Goal: Task Accomplishment & Management: Manage account settings

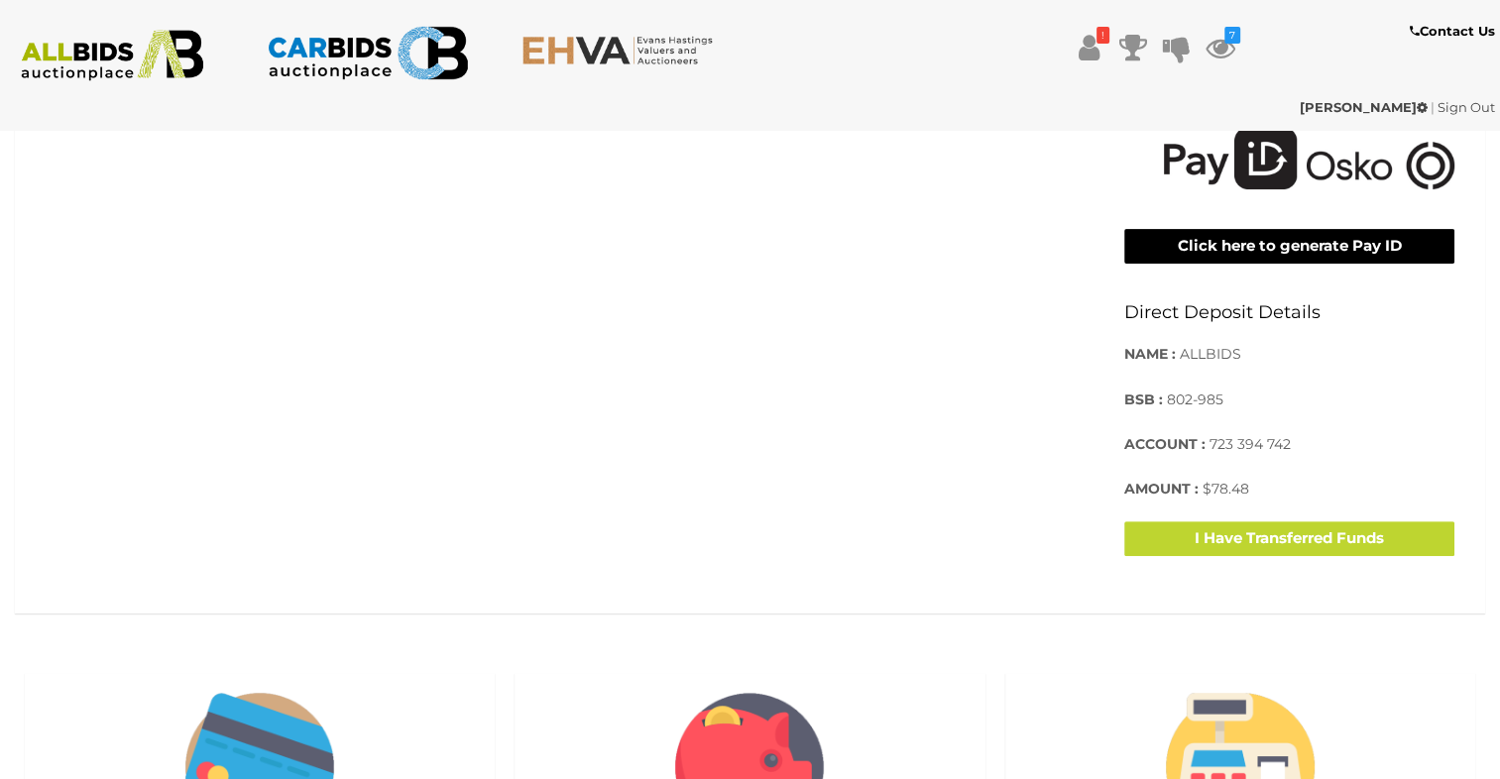
scroll to position [595, 0]
click at [1205, 353] on span "ALLBIDS" at bounding box center [1210, 354] width 61 height 18
copy span "ALLBIDS"
drag, startPoint x: 1223, startPoint y: 402, endPoint x: 1166, endPoint y: 406, distance: 57.6
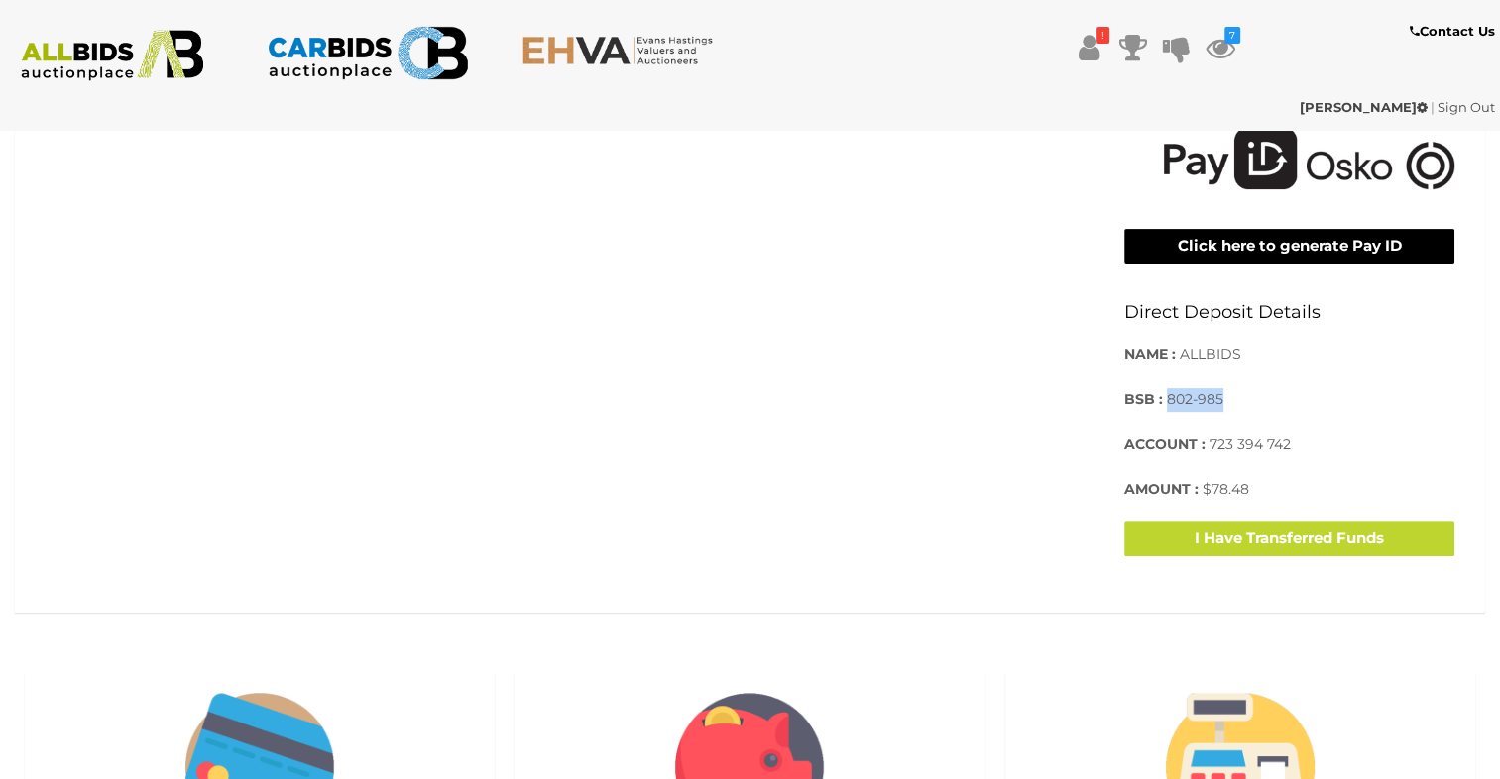
click at [1166, 406] on p "BSB : 802-985" at bounding box center [1289, 400] width 330 height 25
drag, startPoint x: 1166, startPoint y: 406, endPoint x: 1177, endPoint y: 399, distance: 13.5
copy span "802-985"
drag, startPoint x: 1293, startPoint y: 442, endPoint x: 1208, endPoint y: 441, distance: 84.3
click at [1208, 441] on p "ACCOUNT : 723 394 742" at bounding box center [1289, 444] width 330 height 25
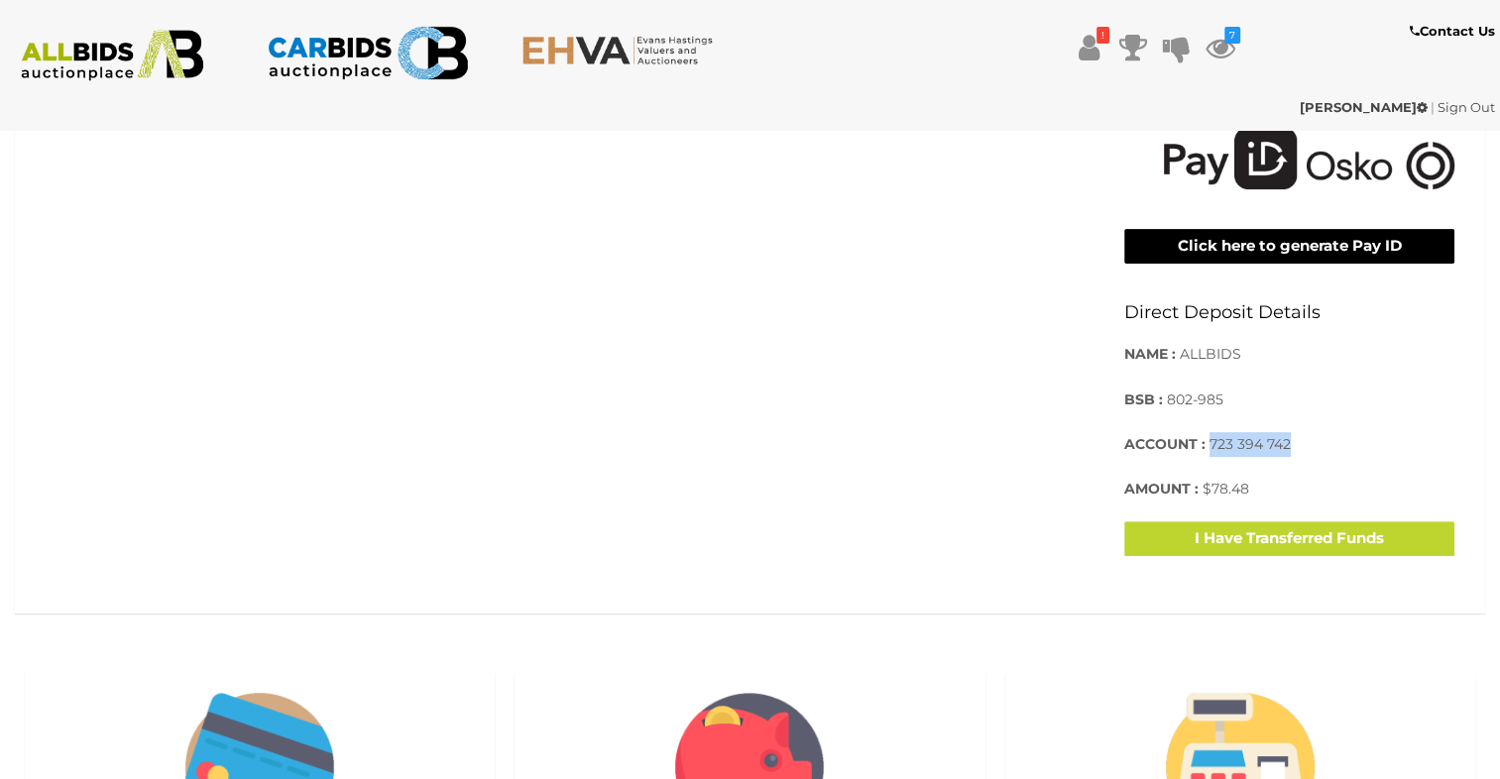
drag, startPoint x: 1208, startPoint y: 441, endPoint x: 1229, endPoint y: 442, distance: 20.8
copy span "723 394 742"
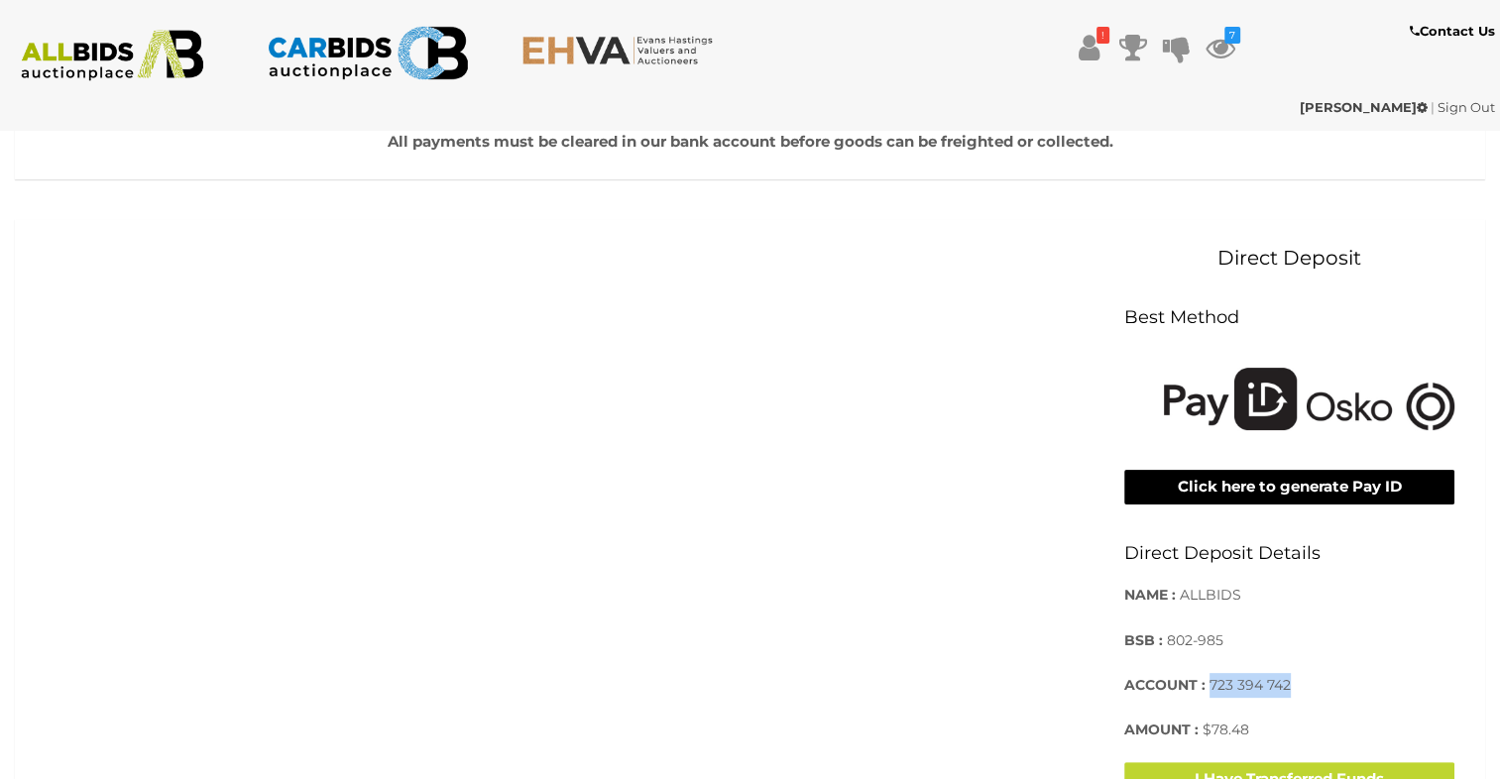
scroll to position [496, 0]
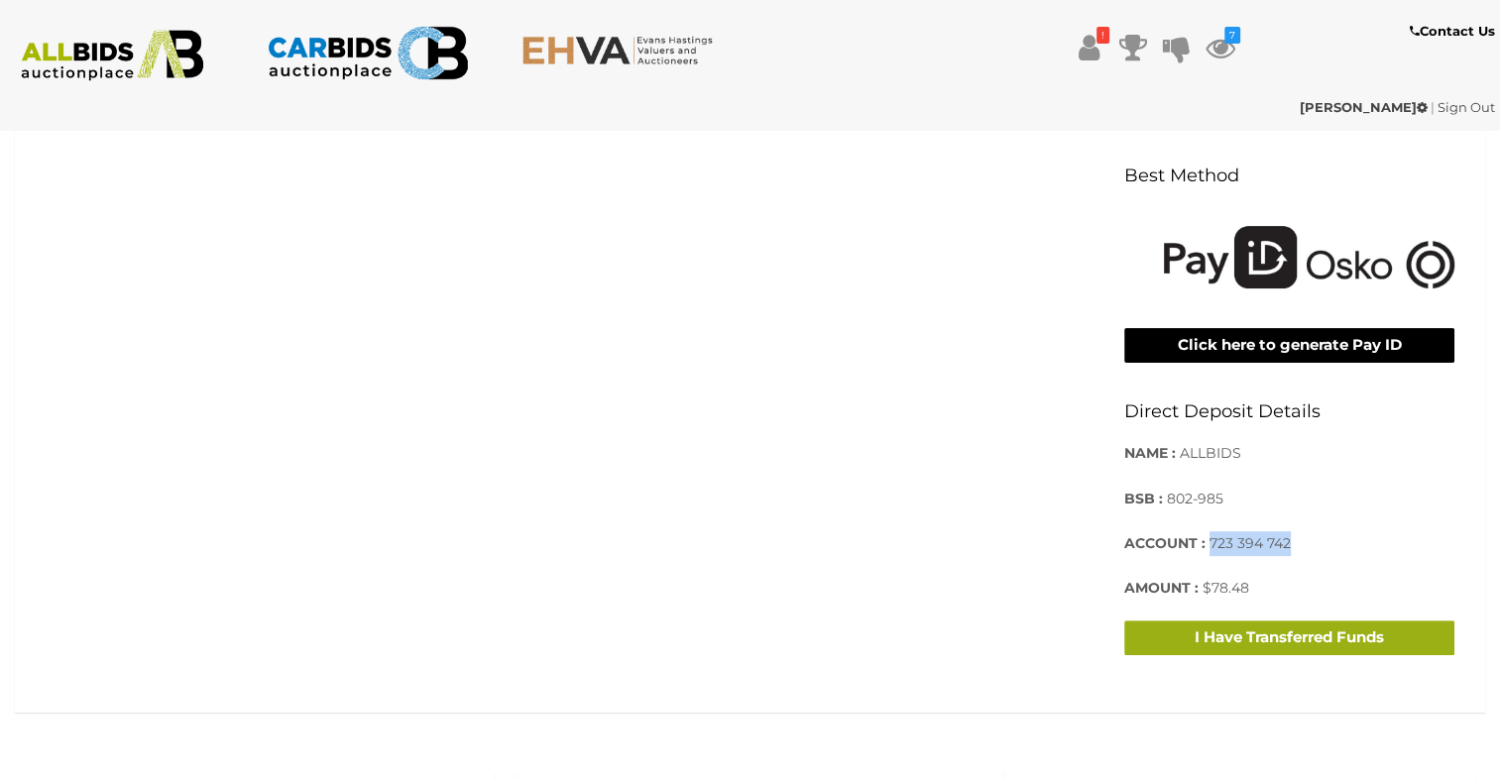
click at [1199, 641] on button "I Have Transferred Funds" at bounding box center [1289, 638] width 330 height 35
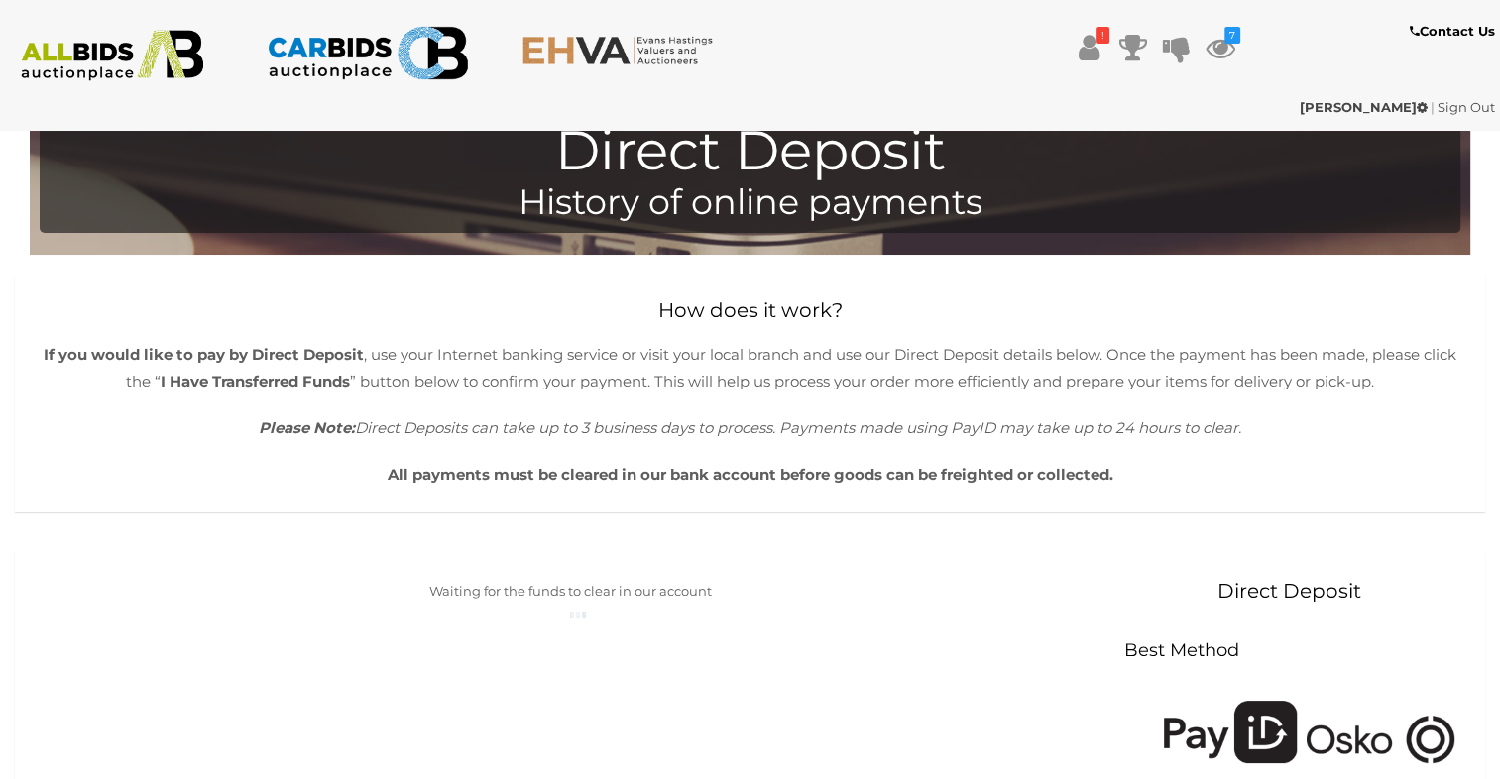
scroll to position [0, 0]
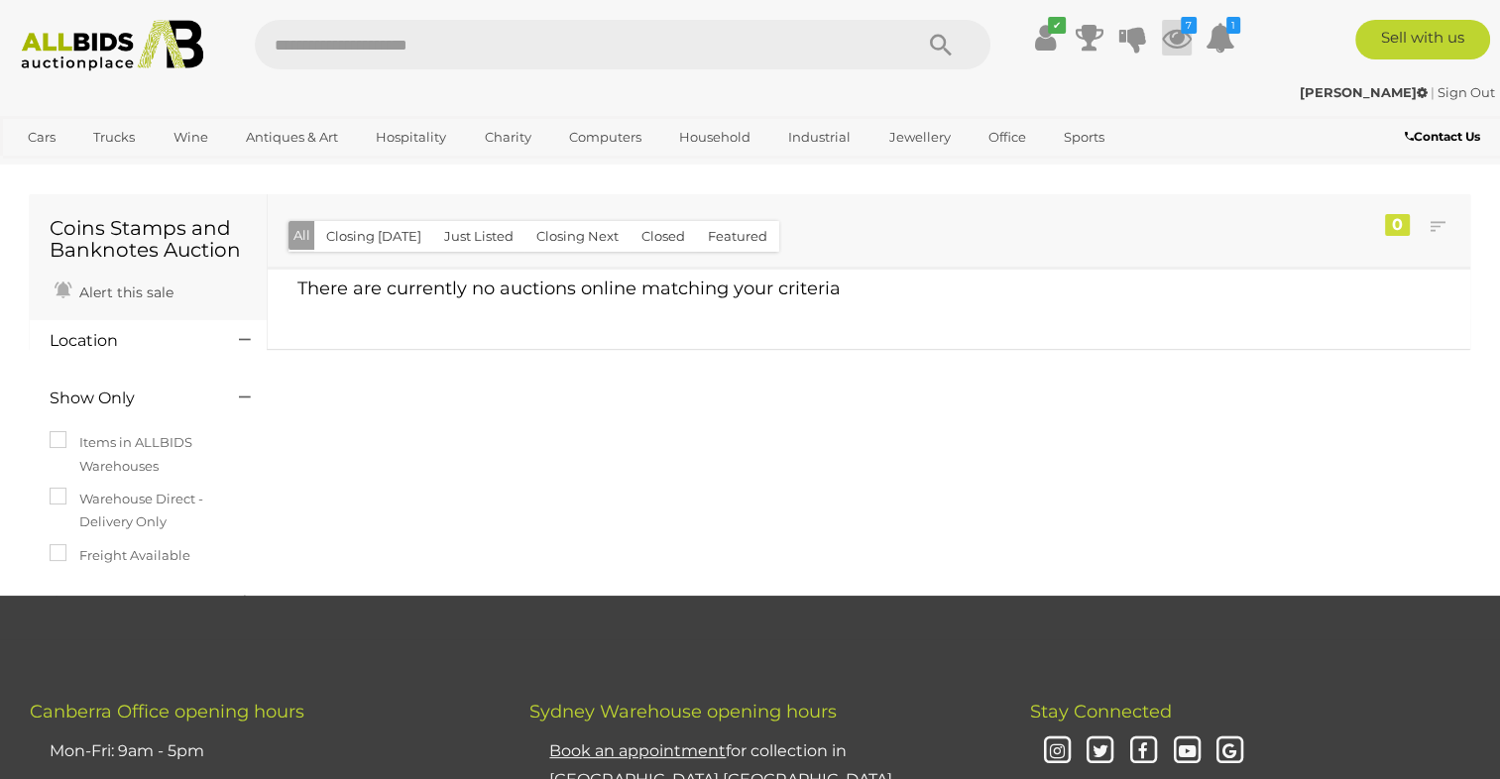
click at [1179, 36] on icon at bounding box center [1177, 38] width 30 height 36
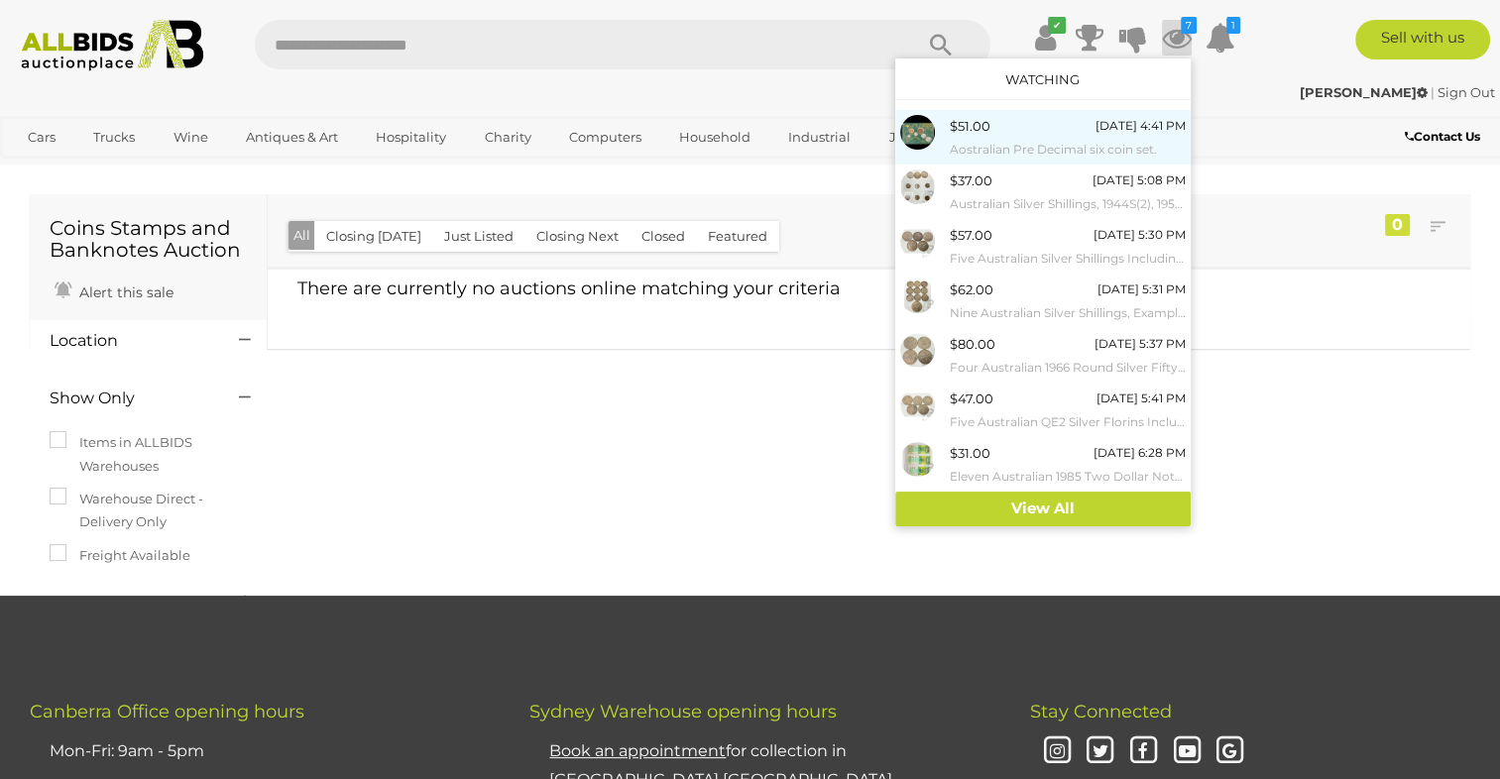
click at [1009, 137] on div "$51.00 Today 4:41 PM Aostralian Pre Decimal six coin set." at bounding box center [1068, 137] width 236 height 45
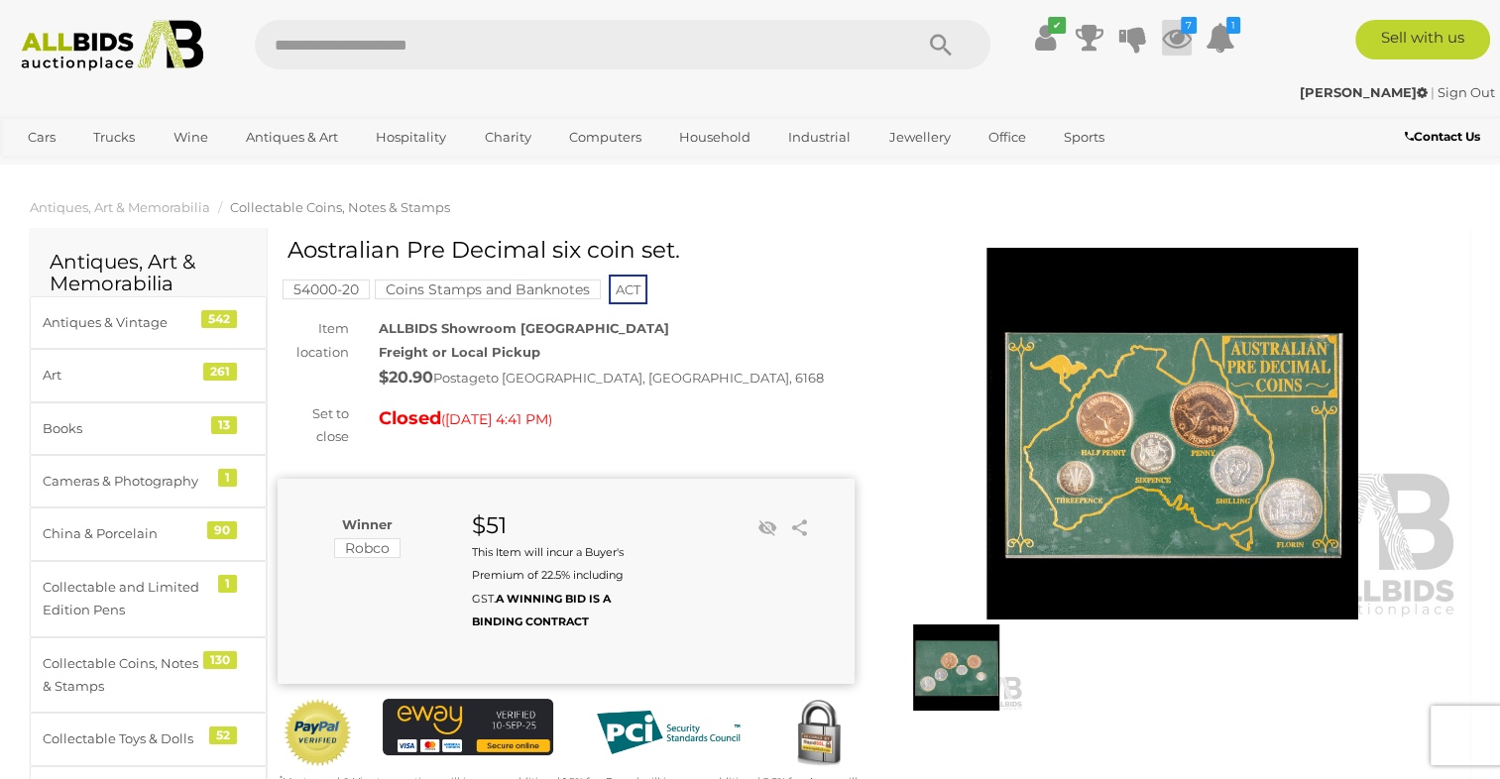
click at [1183, 36] on icon at bounding box center [1177, 38] width 30 height 36
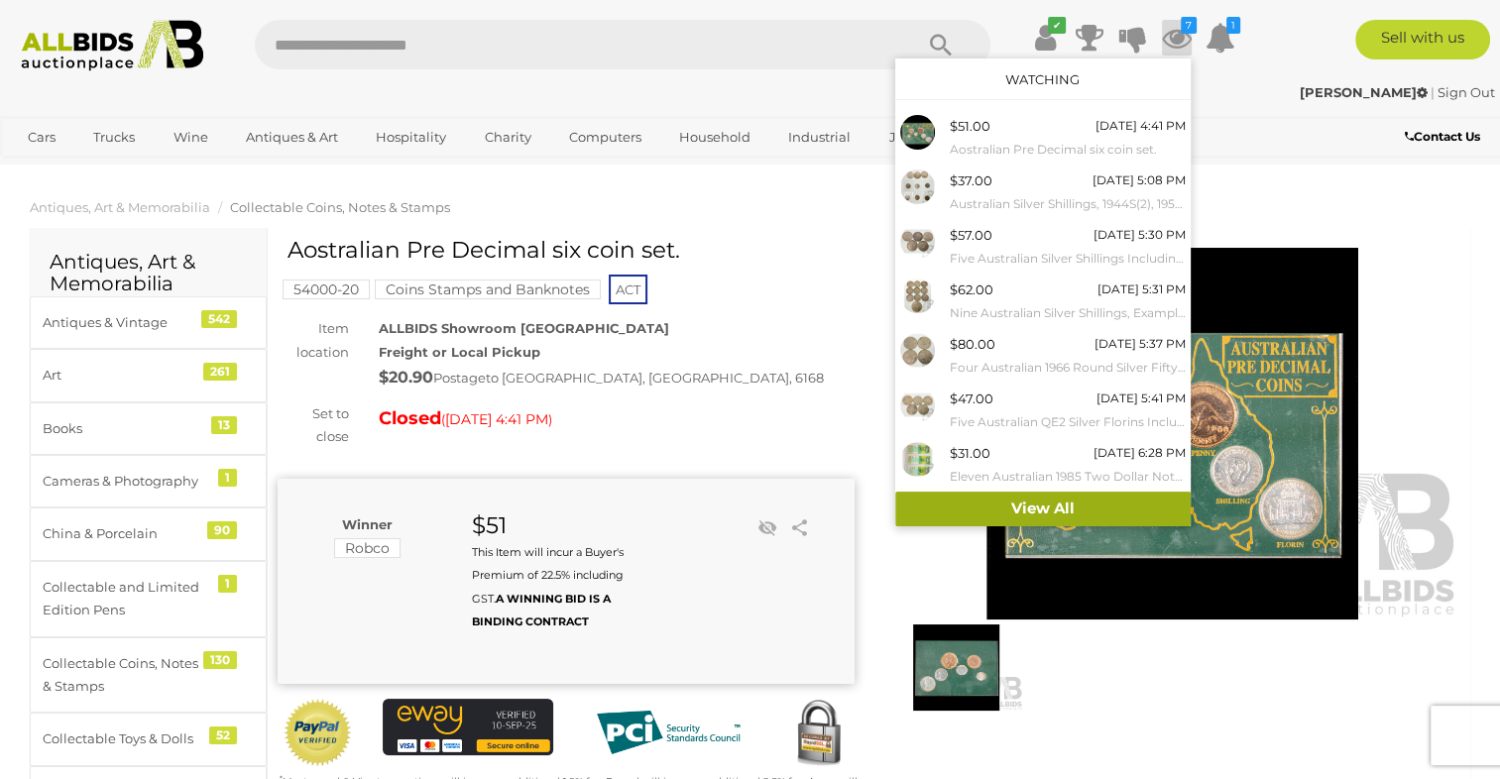
click at [1067, 502] on link "View All" at bounding box center [1042, 509] width 295 height 35
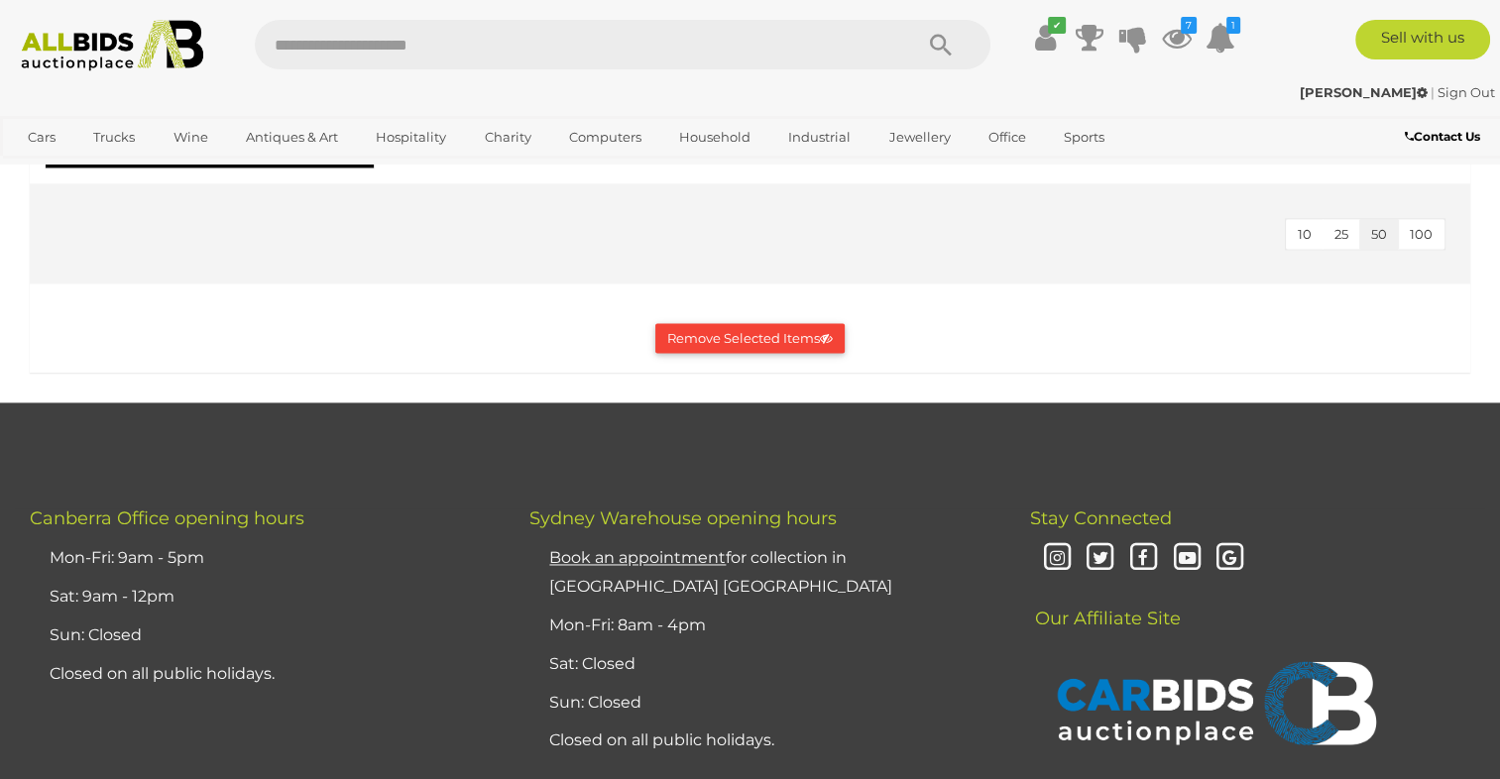
scroll to position [2974, 0]
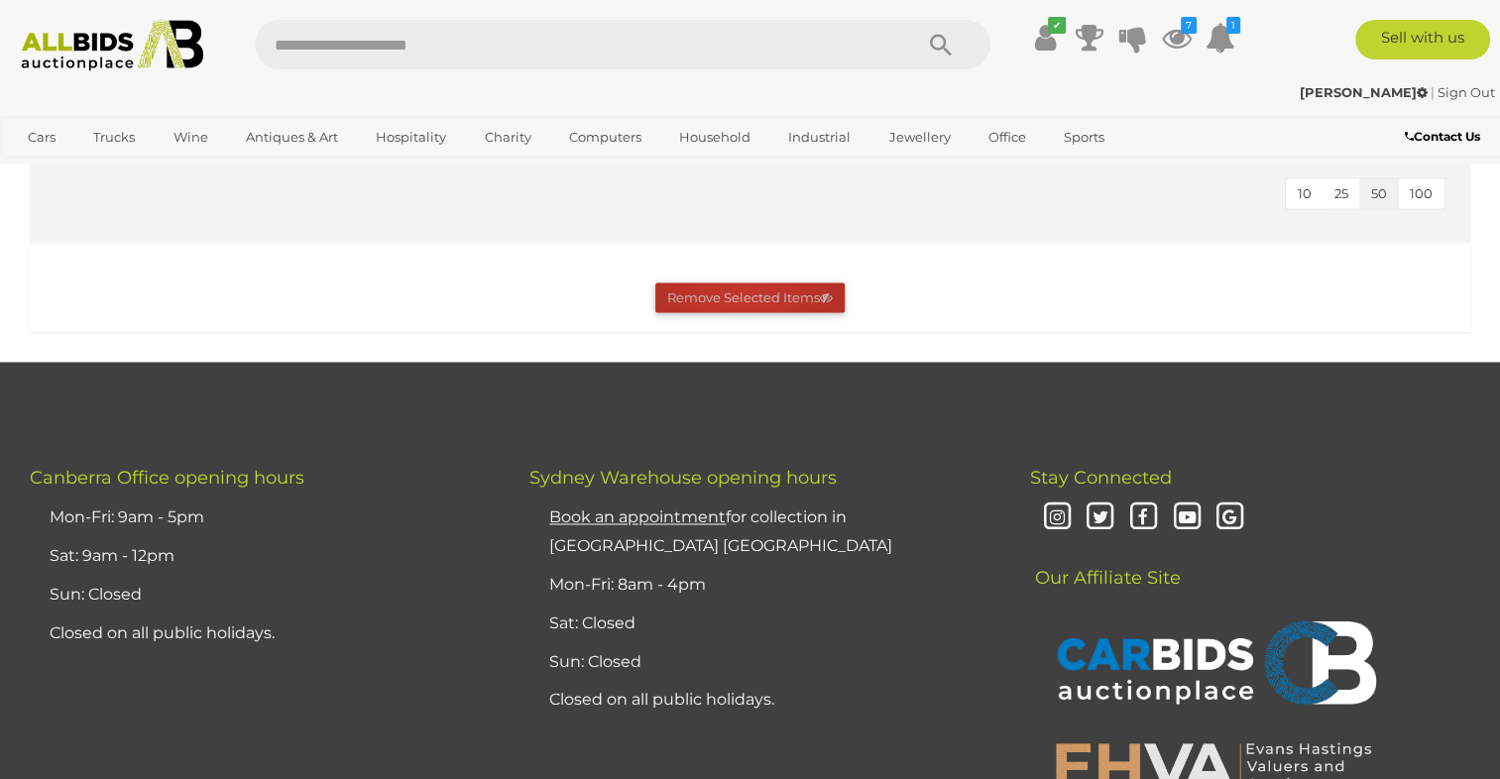
click at [742, 291] on button "Remove Selected Items" at bounding box center [749, 298] width 189 height 31
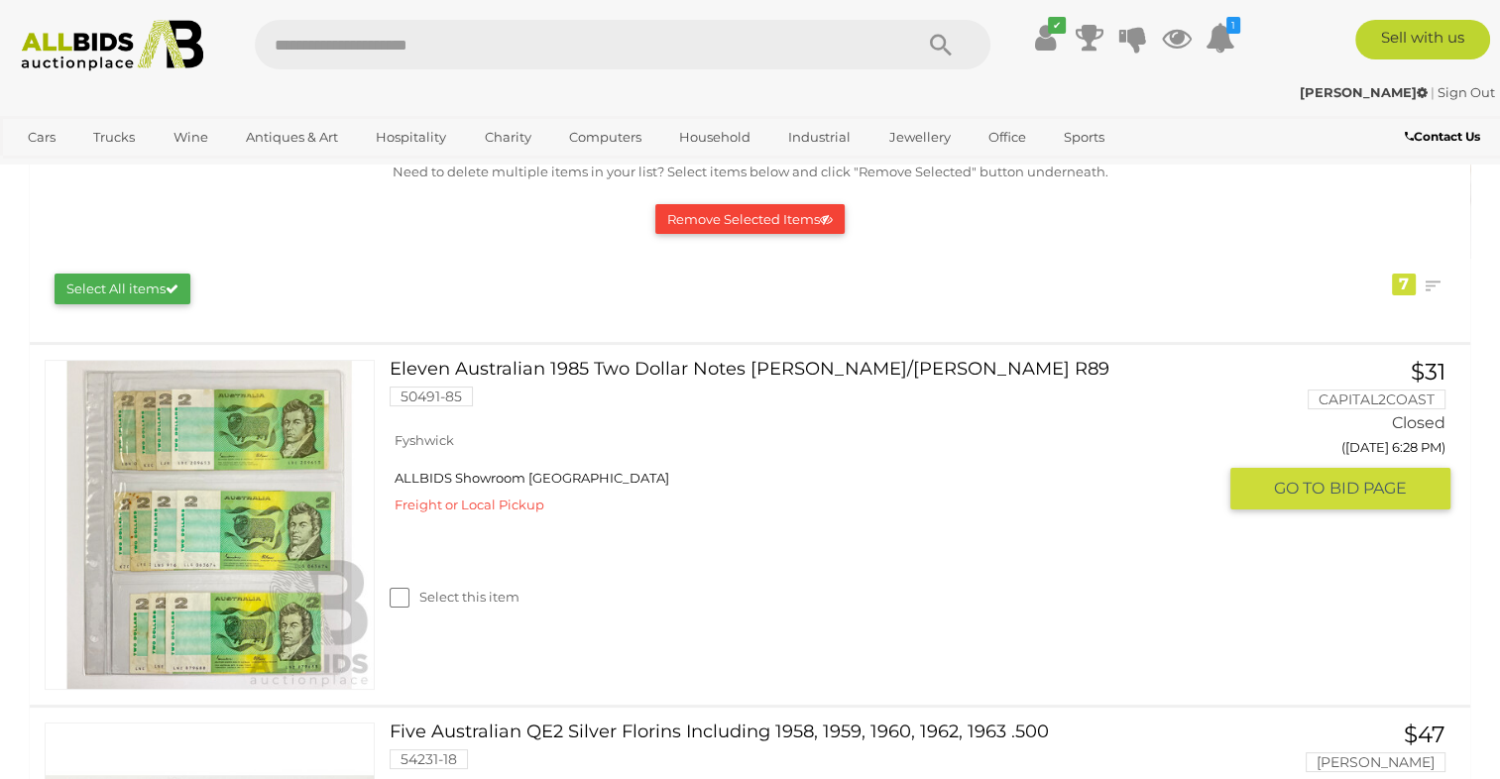
scroll to position [99, 0]
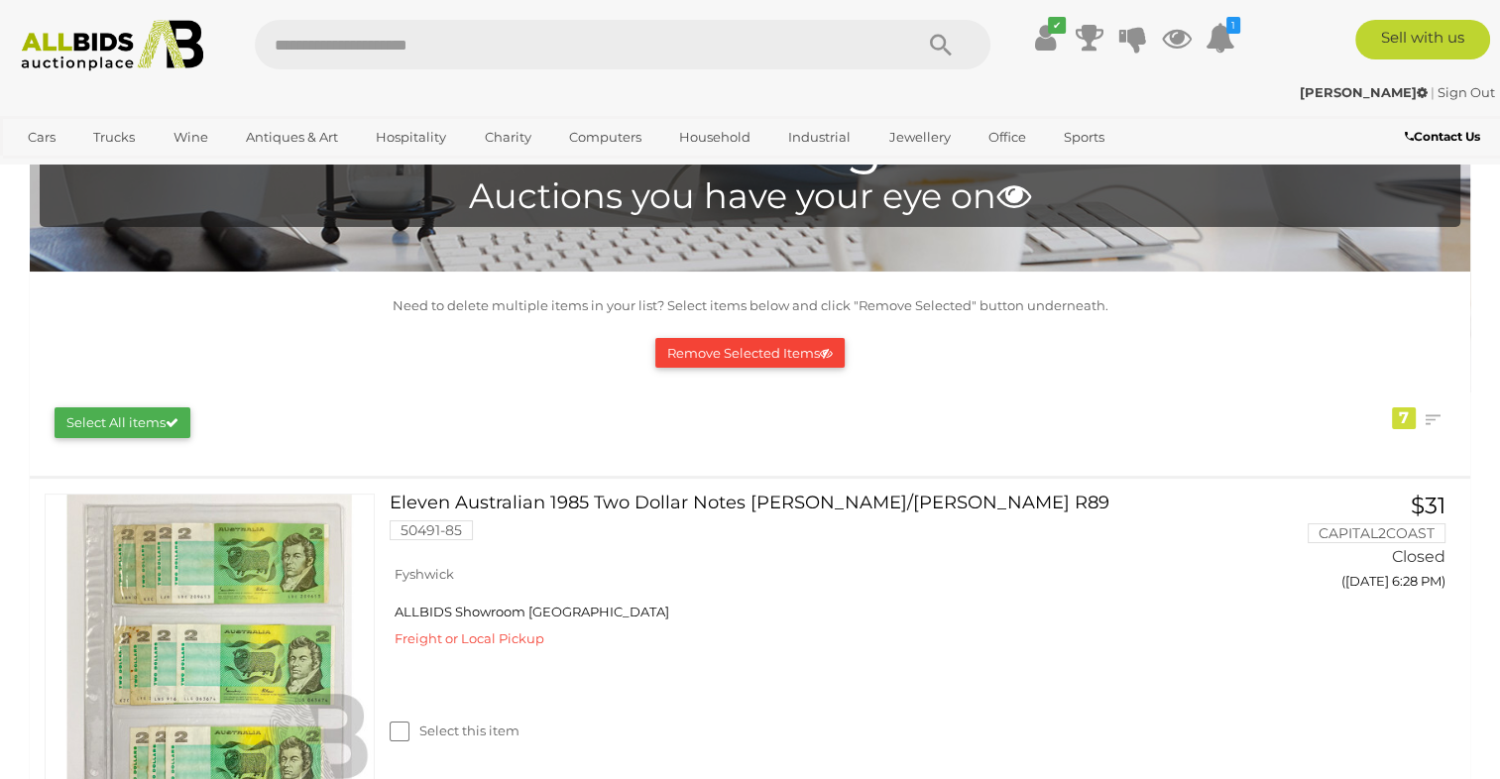
click at [150, 425] on button "Select All items" at bounding box center [123, 422] width 136 height 31
click at [723, 351] on button "Remove Selected Items" at bounding box center [749, 353] width 189 height 31
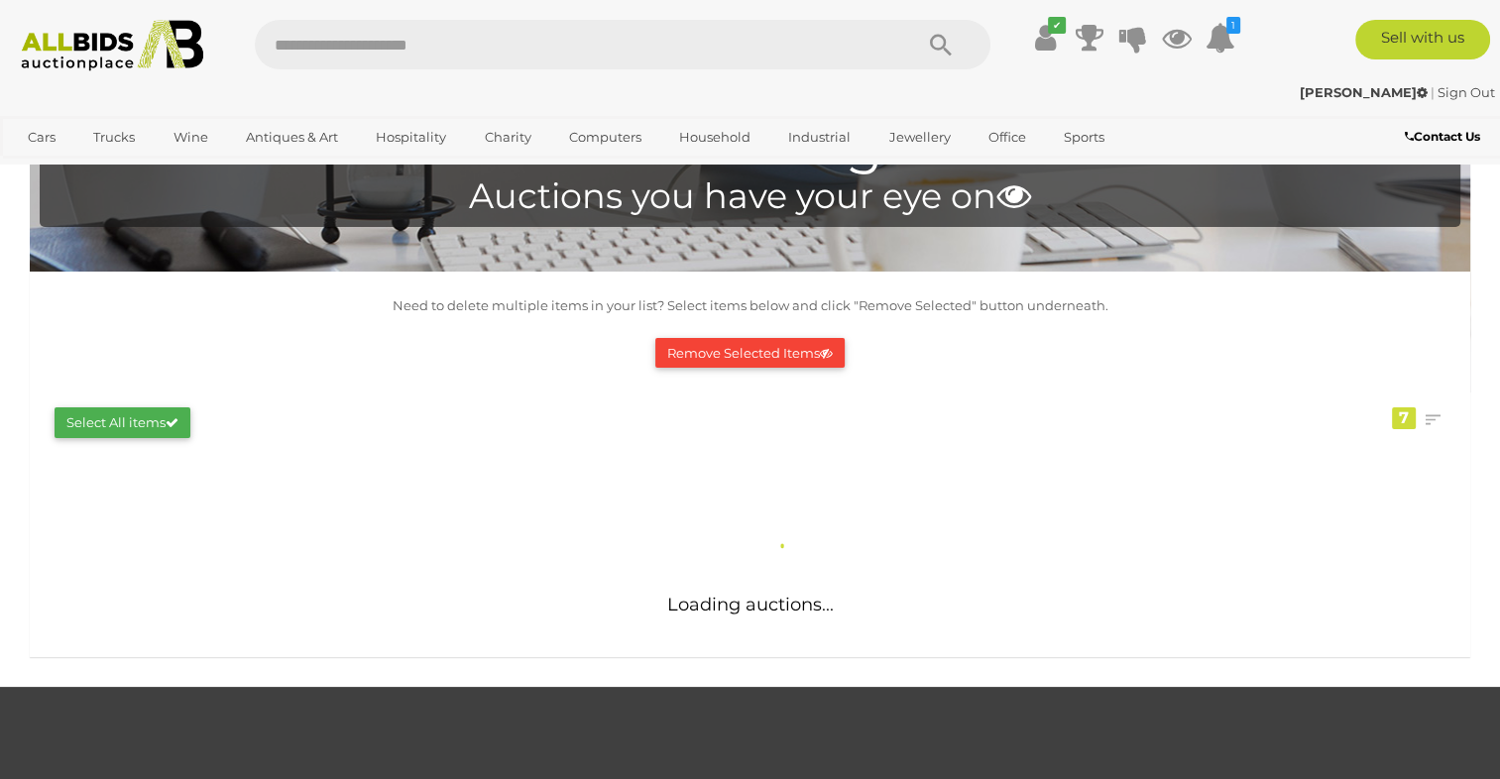
scroll to position [0, 0]
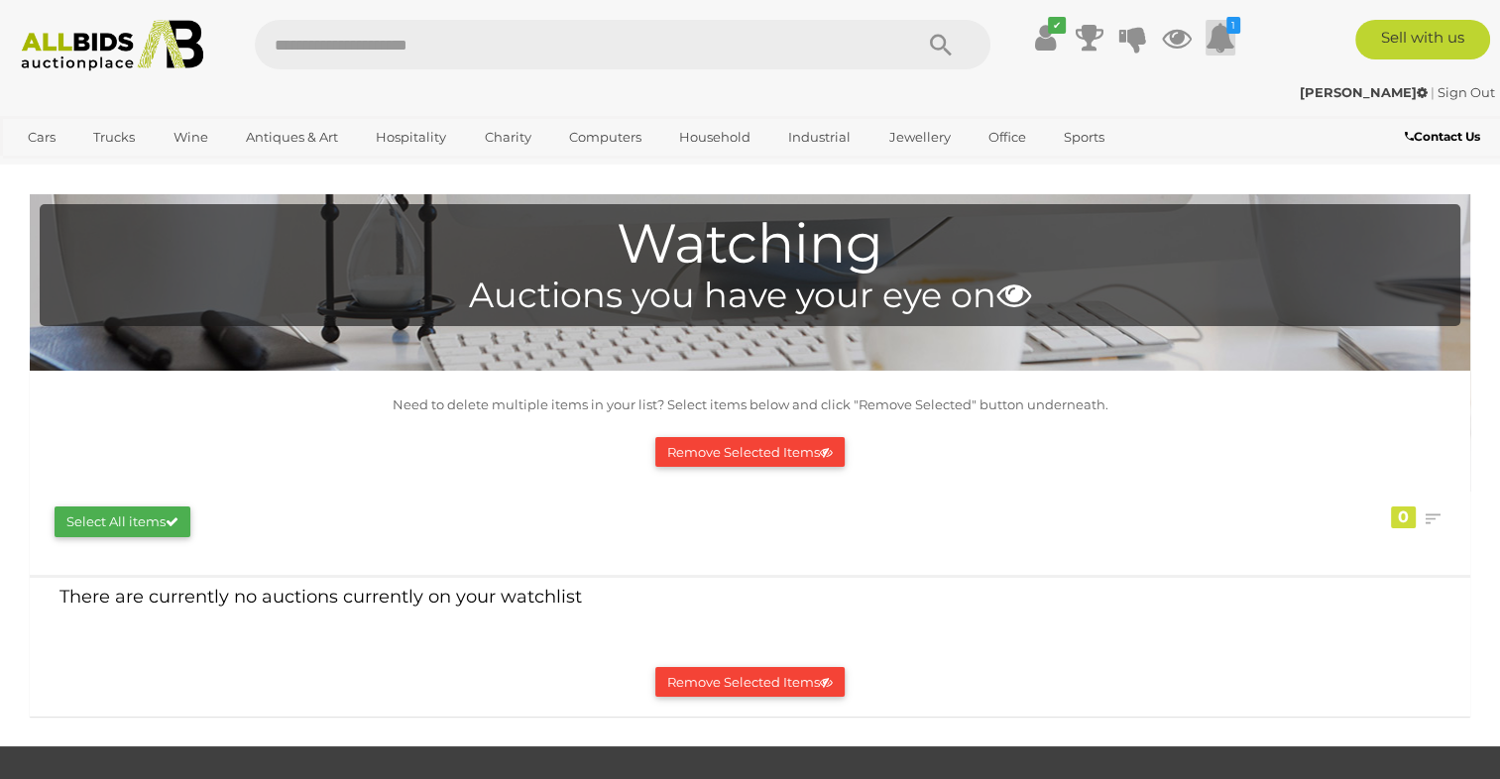
click at [1226, 31] on icon "1" at bounding box center [1233, 25] width 14 height 17
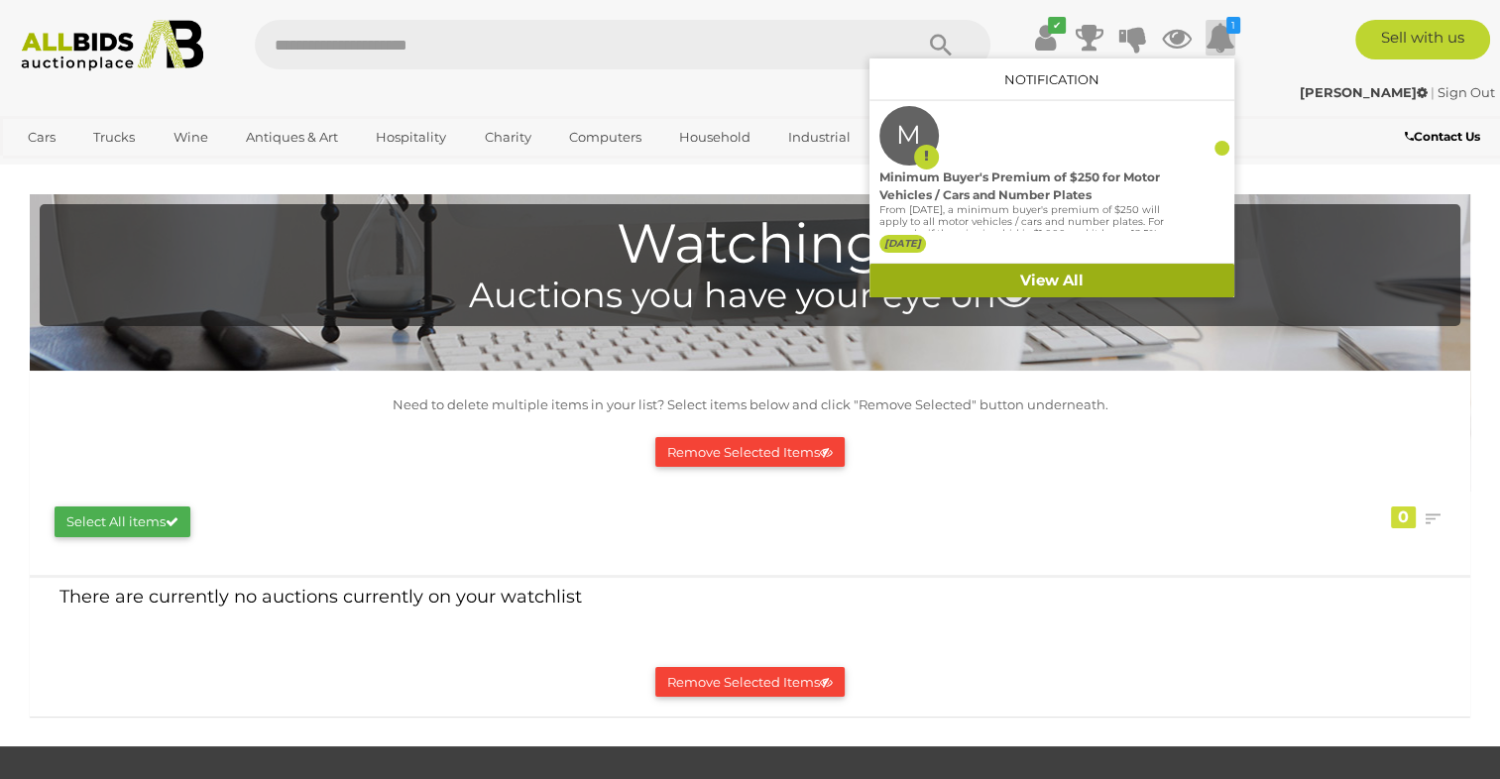
click at [1031, 274] on link "View All" at bounding box center [1051, 281] width 365 height 35
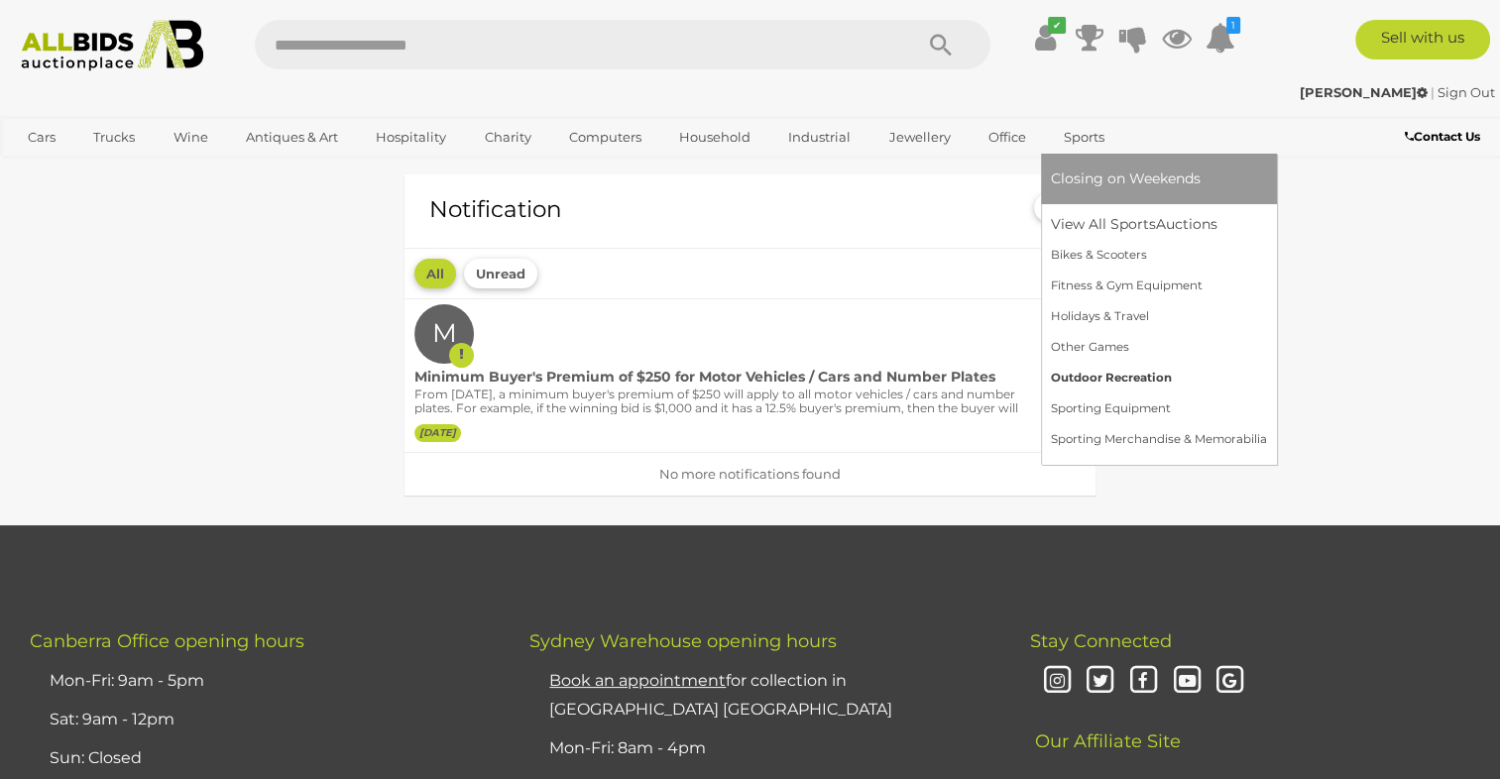
click at [1091, 376] on link "Outdoor Recreation" at bounding box center [1159, 378] width 216 height 31
